Goal: Complete application form

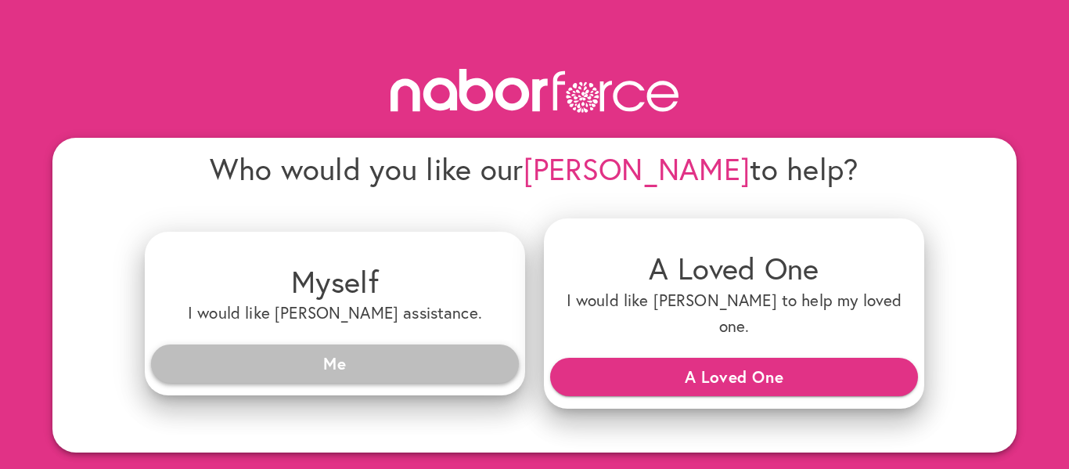
click at [353, 352] on span "Me" at bounding box center [335, 363] width 343 height 28
click at [344, 349] on span "Me" at bounding box center [335, 363] width 343 height 28
